Goal: Navigation & Orientation: Find specific page/section

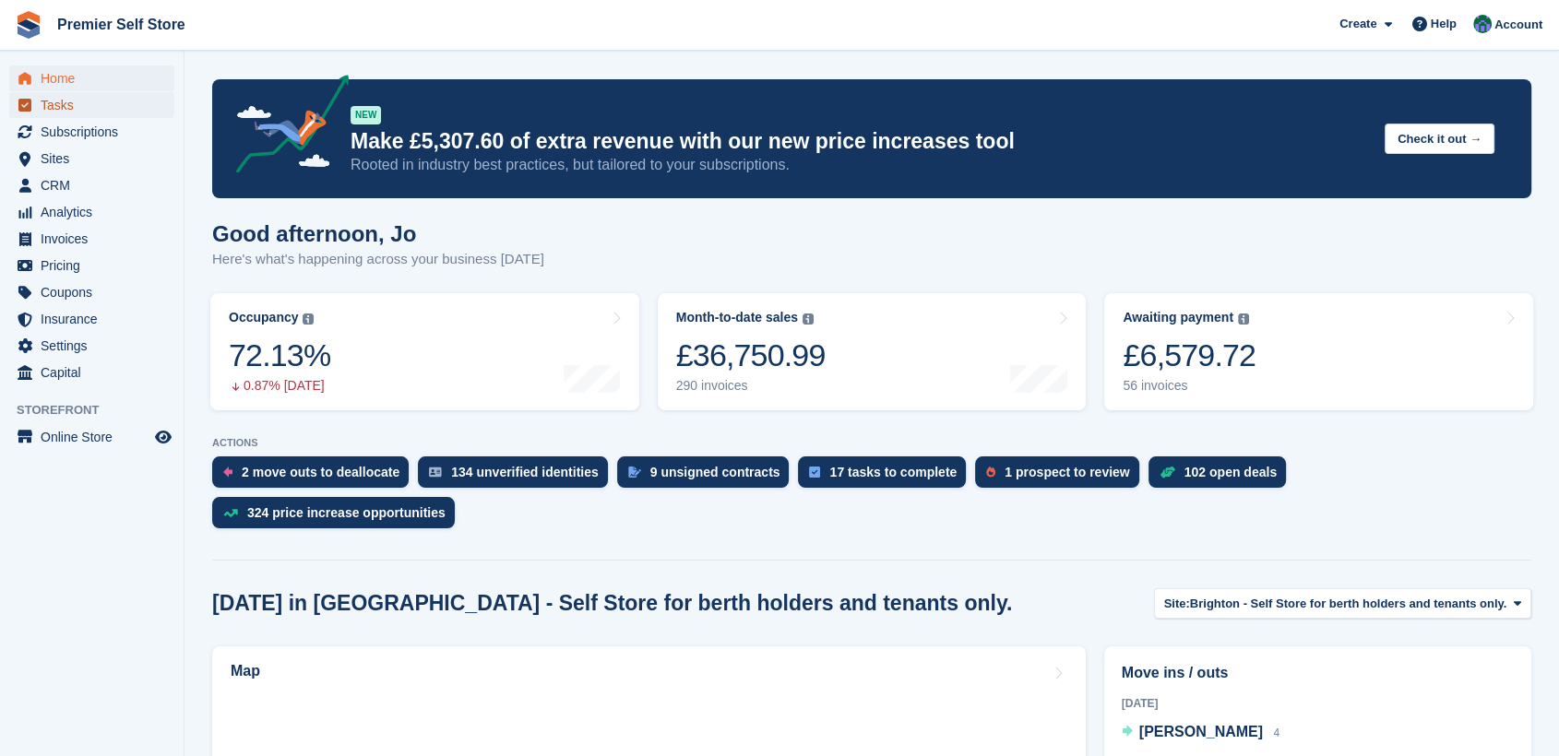
click at [54, 104] on span "Tasks" at bounding box center [96, 105] width 111 height 26
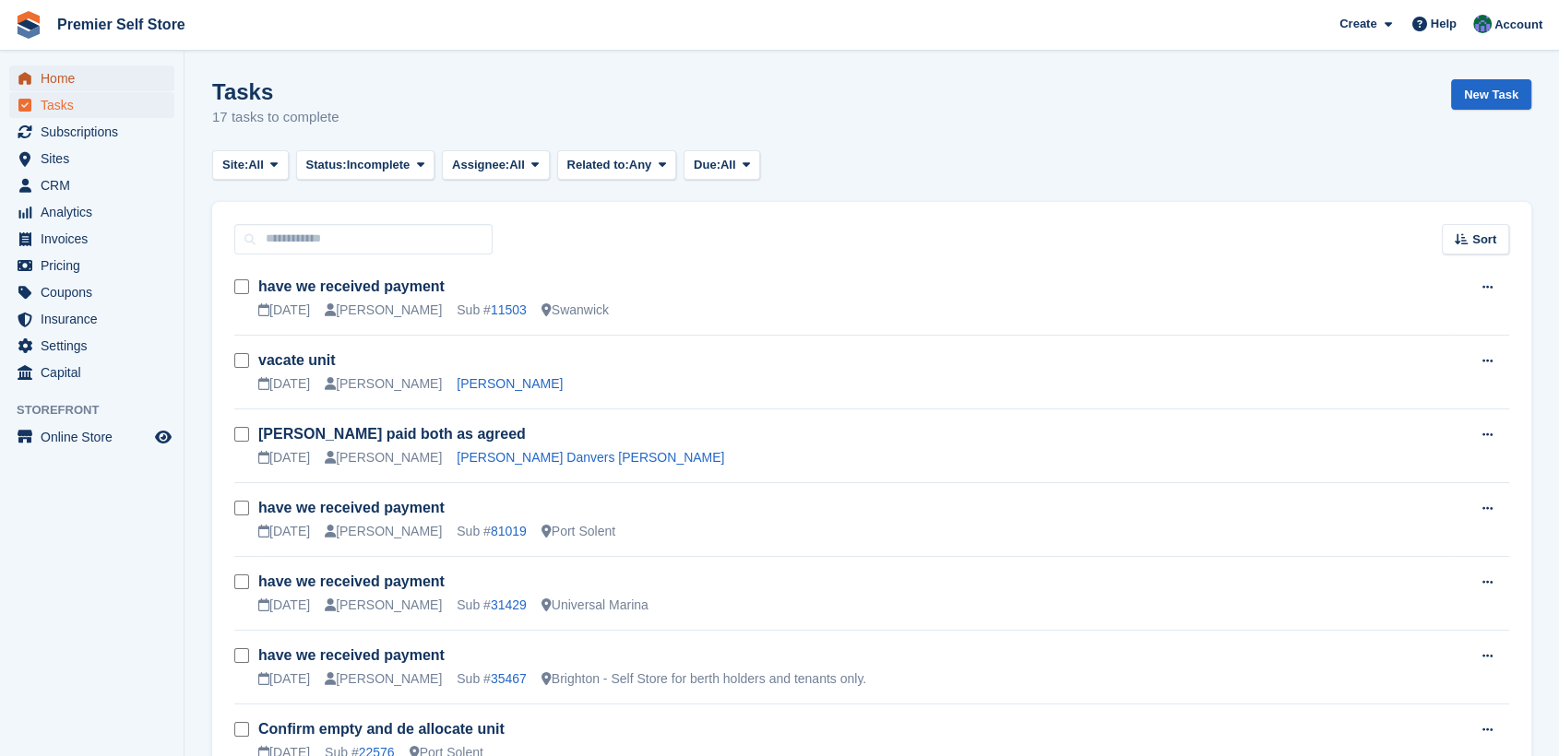
click at [41, 80] on span "Home" at bounding box center [96, 78] width 111 height 26
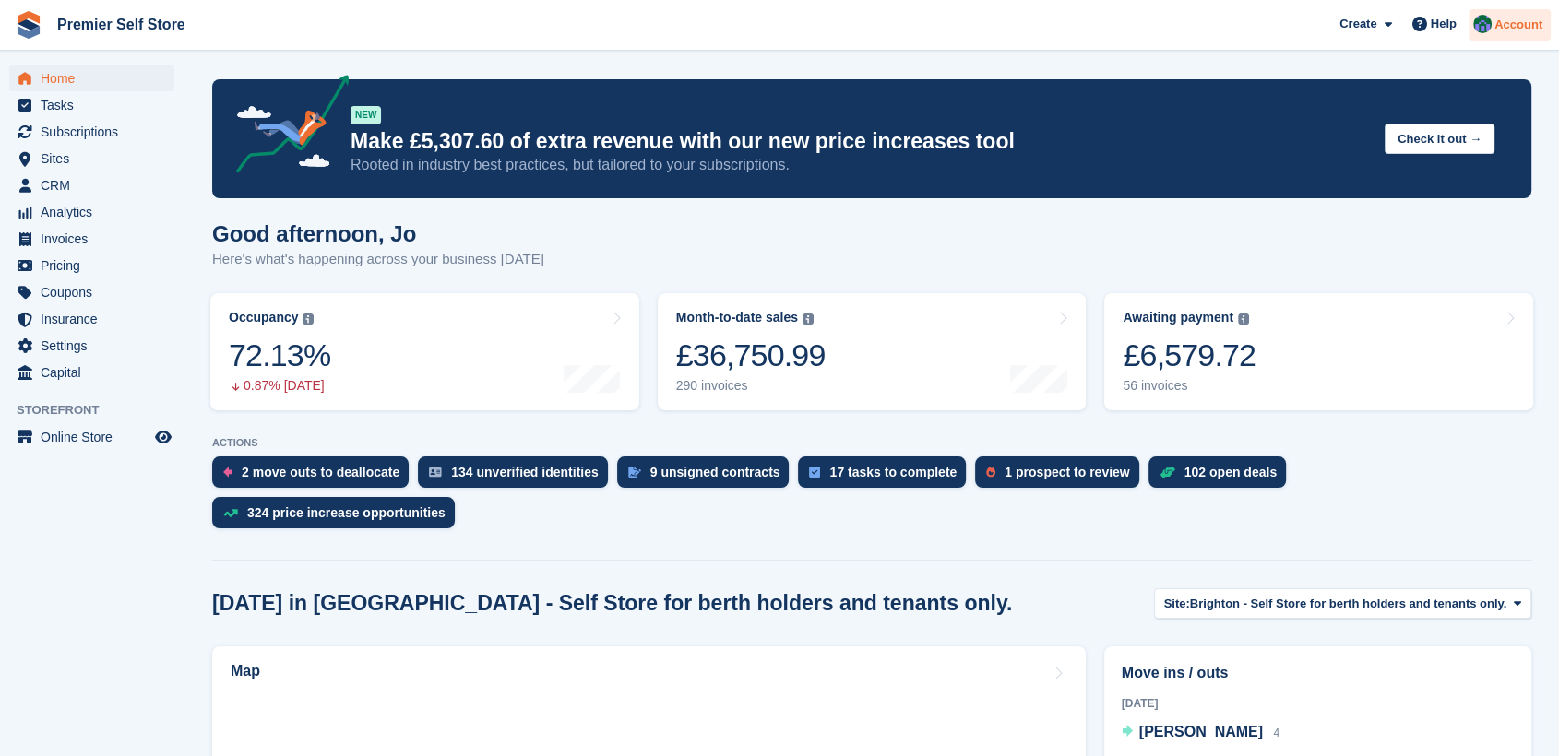
click at [1520, 34] on div "Account" at bounding box center [1510, 25] width 82 height 32
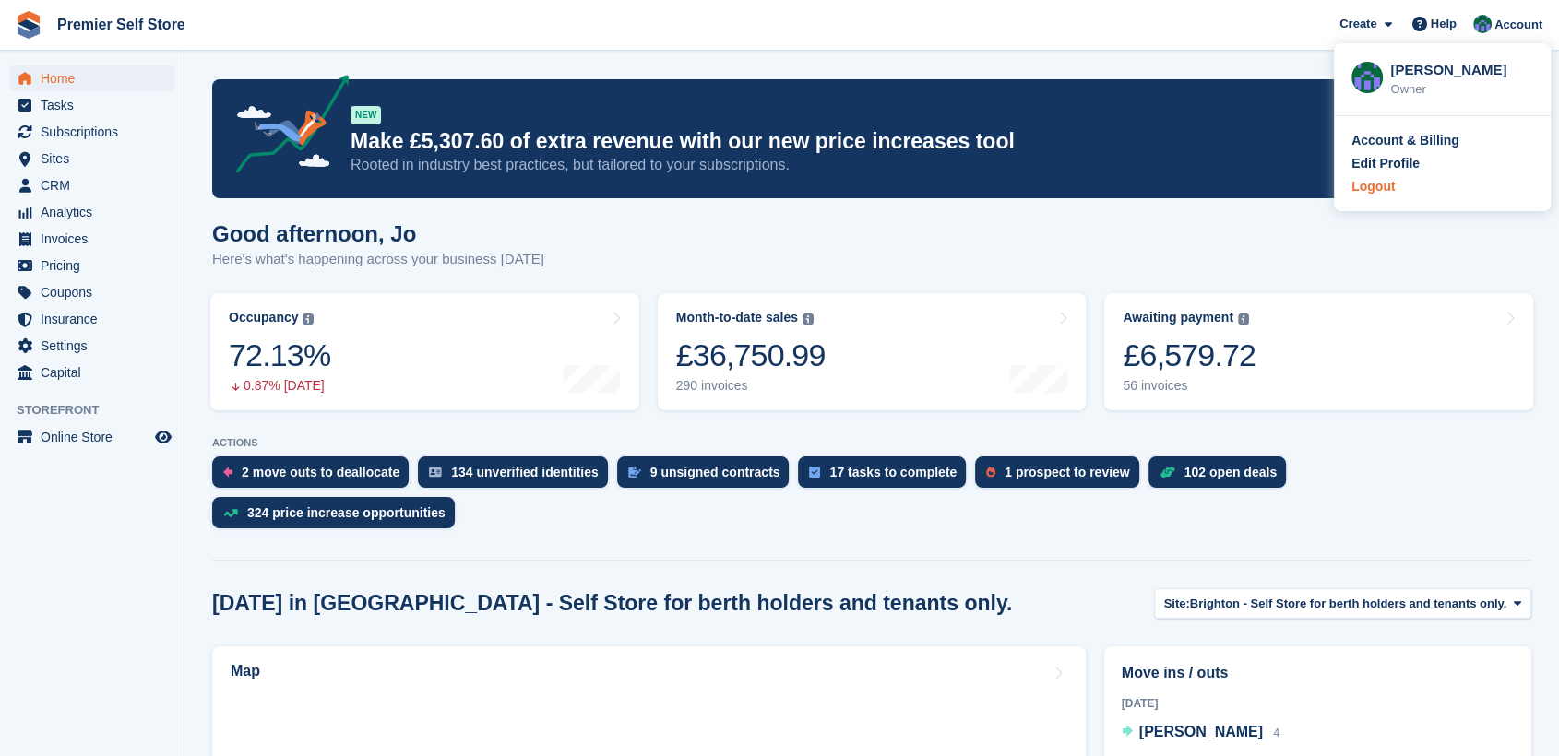
click at [1381, 179] on div "Logout" at bounding box center [1372, 186] width 43 height 19
